Goal: Information Seeking & Learning: Learn about a topic

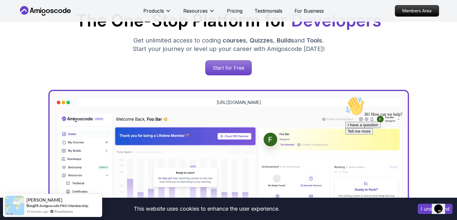
scroll to position [120, 0]
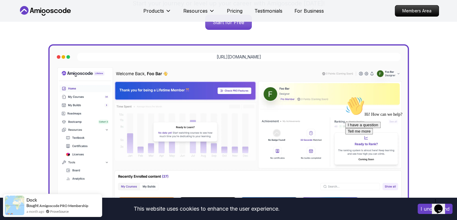
scroll to position [0, 0]
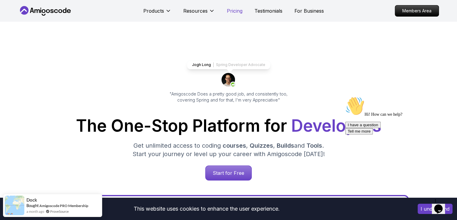
click at [237, 12] on p "Pricing" at bounding box center [235, 10] width 16 height 7
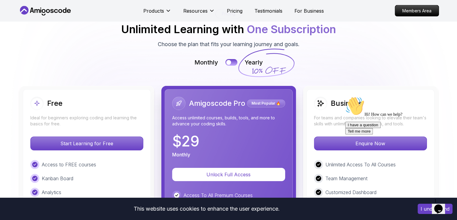
scroll to position [1352, 0]
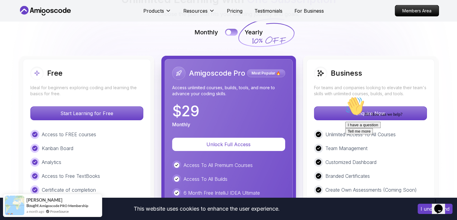
click at [236, 31] on button at bounding box center [231, 32] width 13 height 7
click at [228, 32] on button at bounding box center [231, 32] width 13 height 7
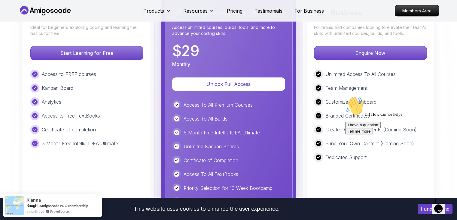
scroll to position [1382, 0]
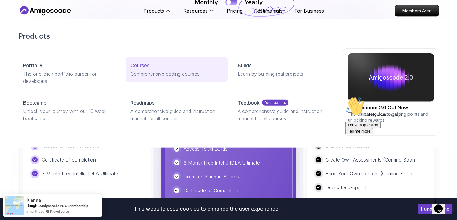
click at [140, 65] on p "Courses" at bounding box center [140, 65] width 19 height 7
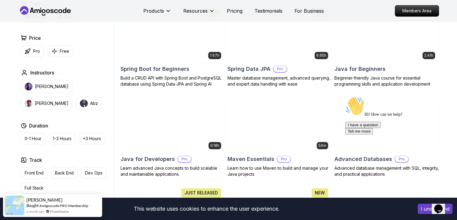
scroll to position [271, 0]
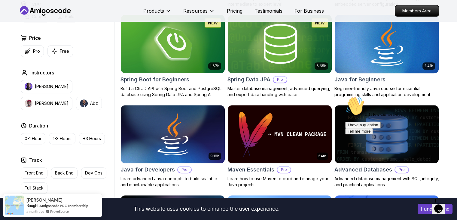
click at [383, 62] on img at bounding box center [386, 43] width 109 height 61
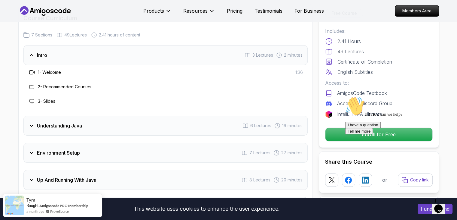
scroll to position [872, 0]
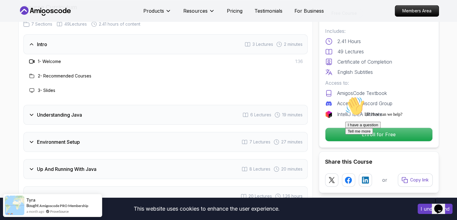
click at [179, 105] on div "Understanding Java 6 Lectures 19 minutes" at bounding box center [165, 115] width 285 height 20
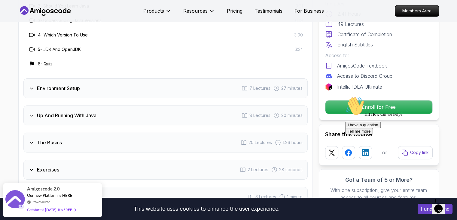
scroll to position [963, 0]
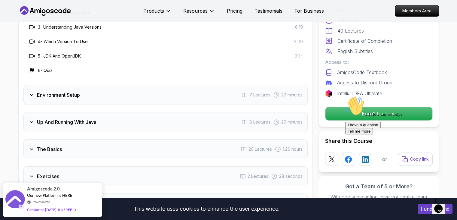
click at [135, 85] on div "Environment Setup 7 Lectures 27 minutes" at bounding box center [165, 95] width 285 height 20
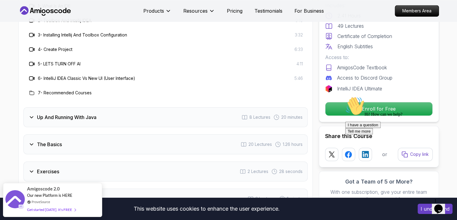
scroll to position [993, 0]
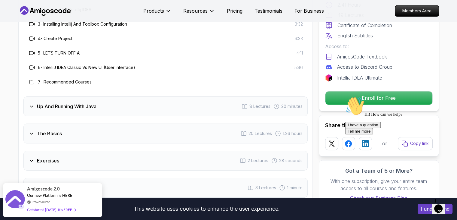
click at [101, 96] on div "Up And Running With Java 8 Lectures 20 minutes" at bounding box center [165, 106] width 285 height 20
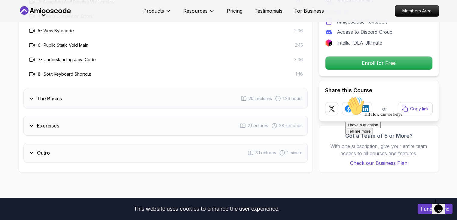
scroll to position [1053, 0]
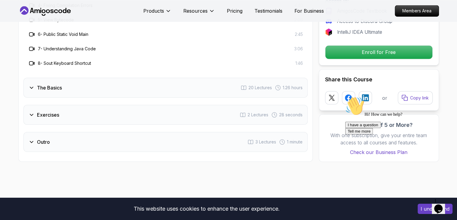
click at [108, 78] on div "The Basics 20 Lectures 1.26 hours" at bounding box center [165, 88] width 285 height 20
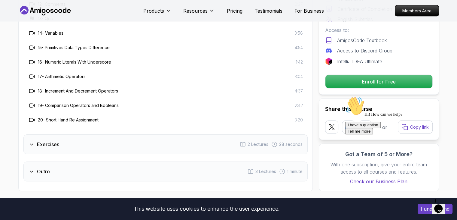
scroll to position [1233, 0]
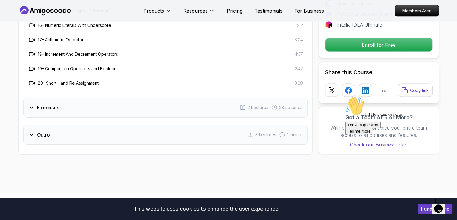
click at [99, 97] on div "Exercises 2 Lectures 28 seconds" at bounding box center [165, 107] width 285 height 20
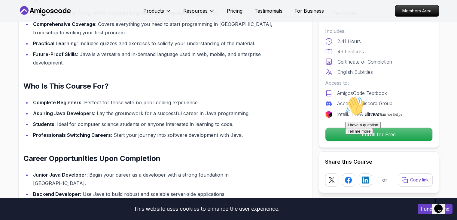
scroll to position [421, 0]
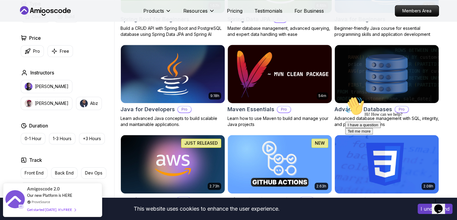
scroll to position [361, 0]
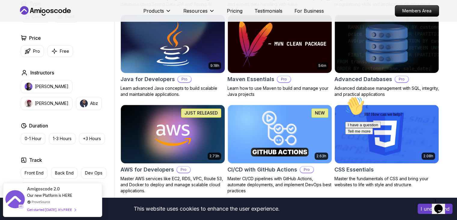
click at [183, 54] on img at bounding box center [172, 43] width 109 height 61
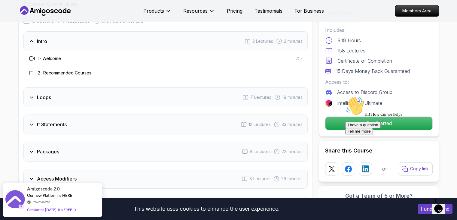
scroll to position [782, 0]
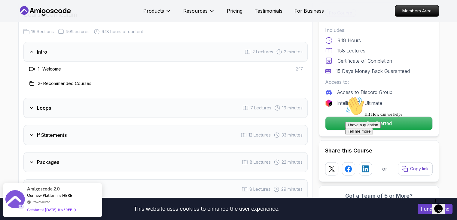
click at [109, 98] on div "Loops 7 Lectures 19 minutes" at bounding box center [165, 108] width 285 height 20
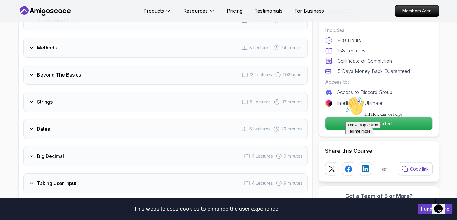
click at [129, 65] on div "Beyond The Basics 13 Lectures 1.02 hours" at bounding box center [165, 75] width 285 height 20
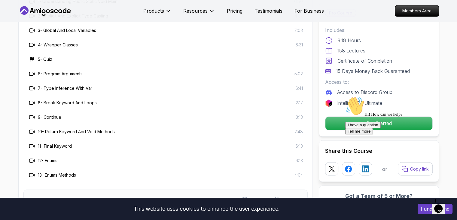
scroll to position [892, 0]
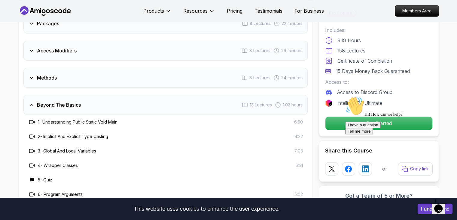
click at [136, 68] on div "Methods 8 Lectures 24 minutes" at bounding box center [165, 78] width 285 height 20
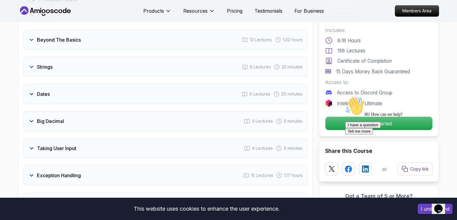
scroll to position [1132, 0]
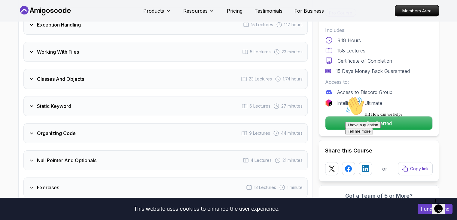
click at [138, 69] on div "Classes And Objects 23 Lectures 1.74 hours" at bounding box center [165, 79] width 285 height 20
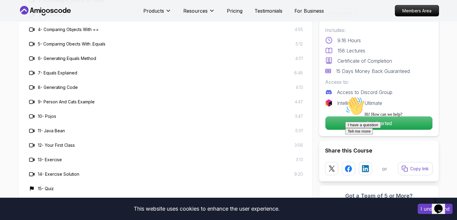
scroll to position [1137, 0]
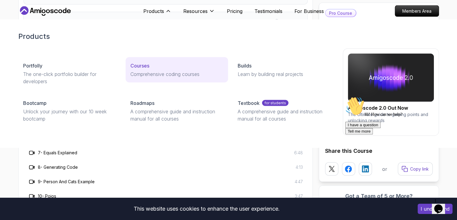
click at [145, 65] on p "Courses" at bounding box center [140, 65] width 19 height 7
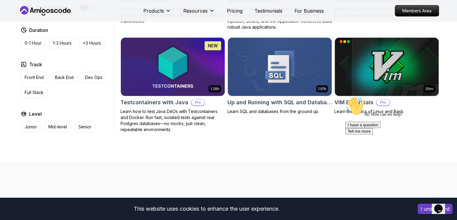
scroll to position [1684, 0]
